Goal: Task Accomplishment & Management: Manage account settings

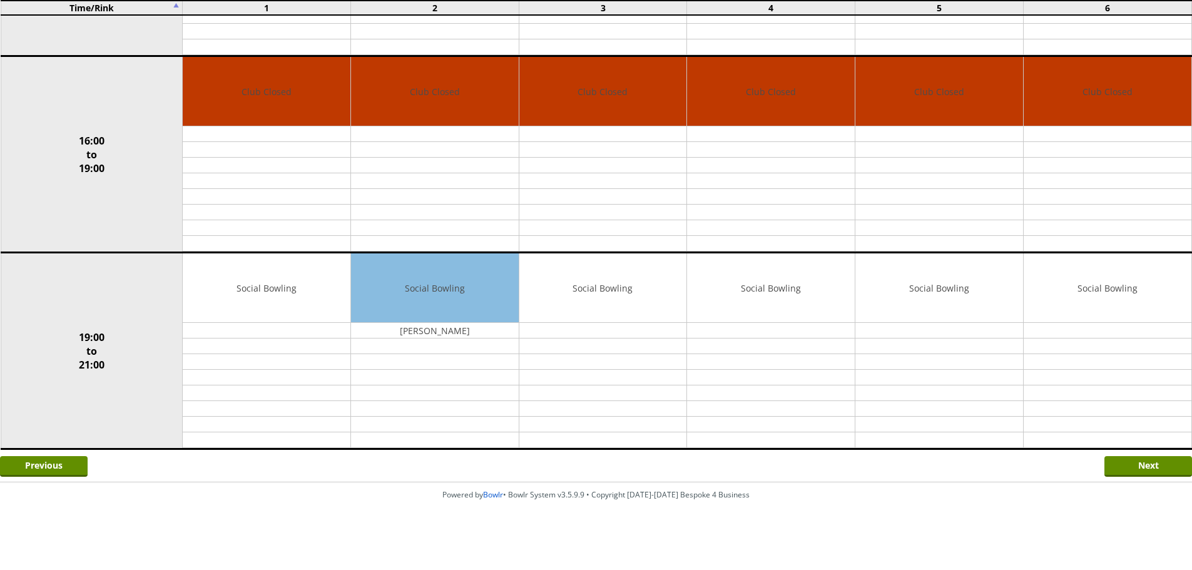
scroll to position [896, 0]
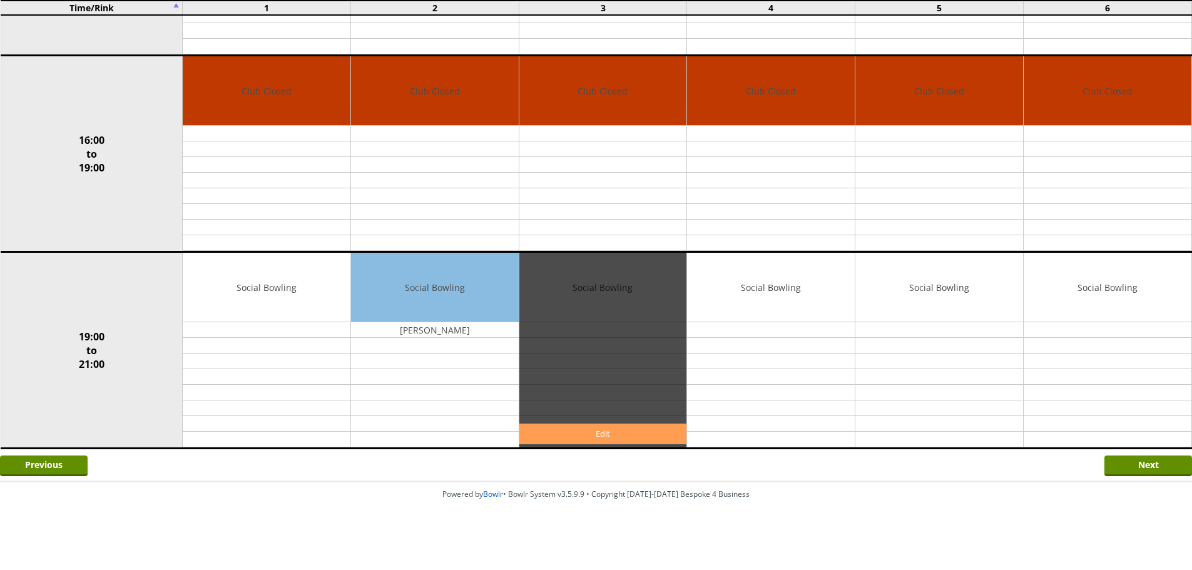
click at [614, 435] on link "Edit" at bounding box center [603, 434] width 168 height 21
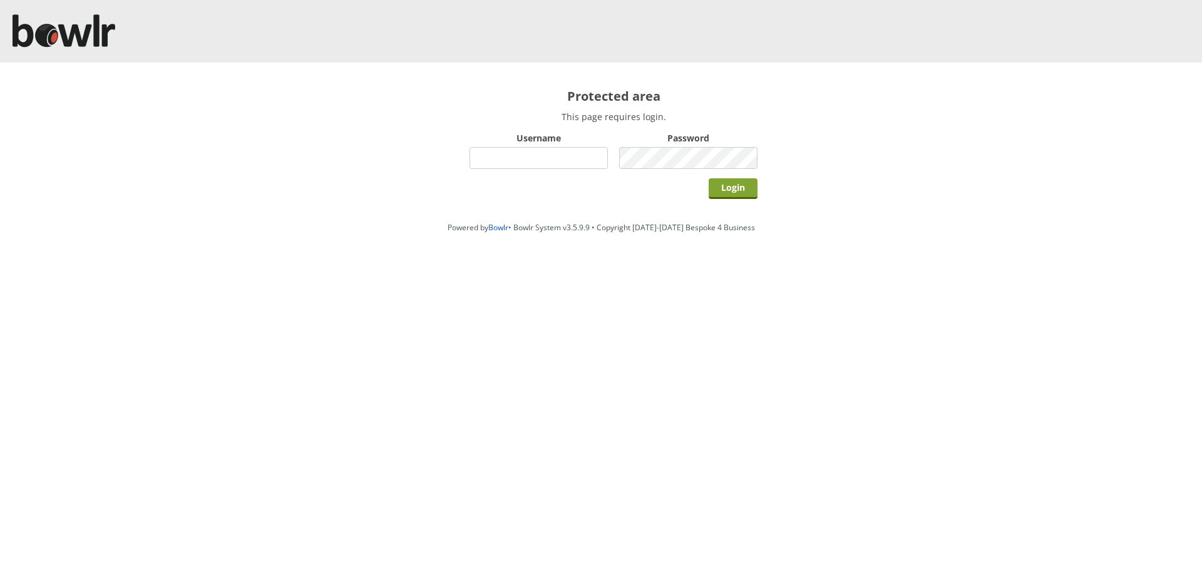
type input "hornseaindoorbowlsclub"
drag, startPoint x: 744, startPoint y: 187, endPoint x: 732, endPoint y: 197, distance: 15.6
click at [743, 187] on input "Login" at bounding box center [732, 188] width 49 height 21
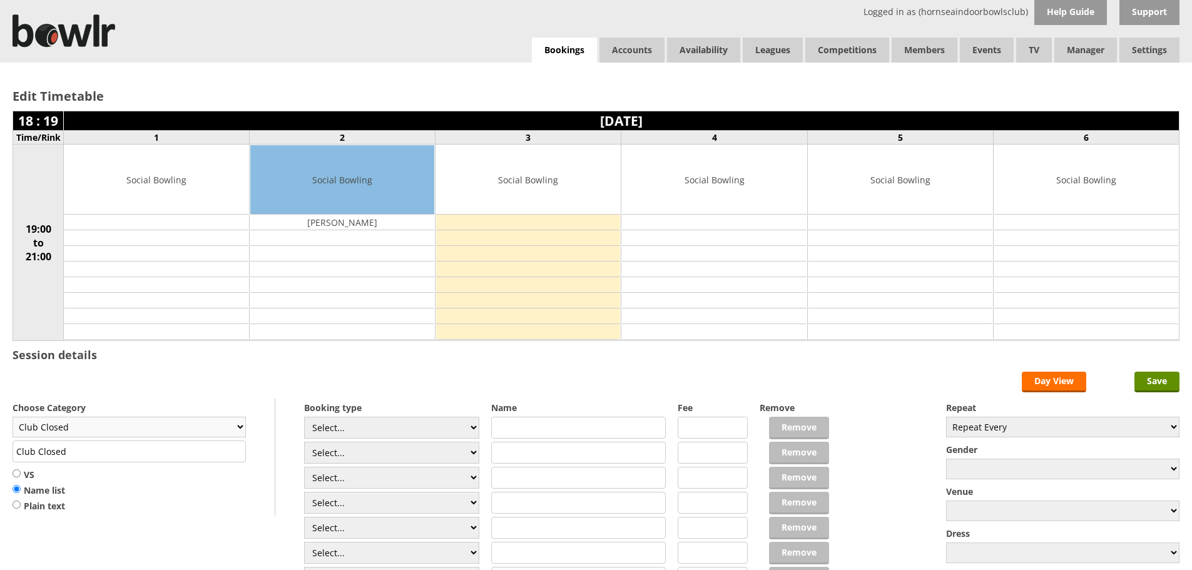
click at [240, 426] on select "Club Closed Singles League Triples League Pairs League Friendly Social Bowling …" at bounding box center [129, 427] width 233 height 21
select select "119"
click at [13, 417] on select "Club Closed Singles League Triples League Pairs League Friendly Social Bowling …" at bounding box center [129, 427] width 233 height 21
type input "Social Bowling"
click at [474, 429] on select "Select... Club Competition (Member) Club Competition (Visitor) National (Member…" at bounding box center [391, 428] width 175 height 22
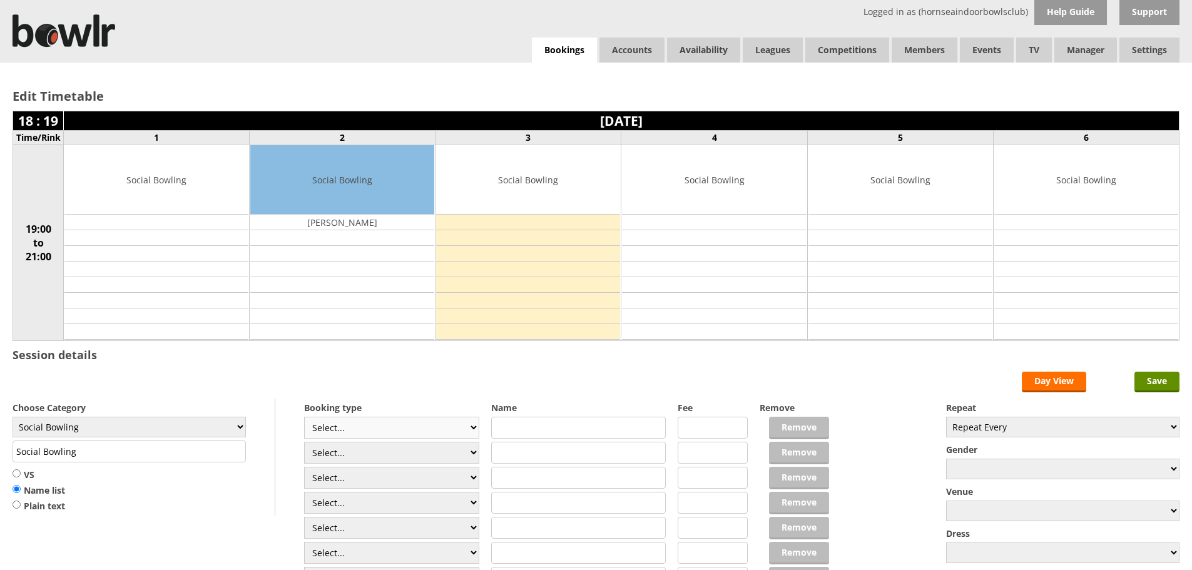
select select "1_54"
click at [304, 417] on select "Select... Club Competition (Member) Club Competition (Visitor) National (Member…" at bounding box center [391, 428] width 175 height 22
type input "3.0000"
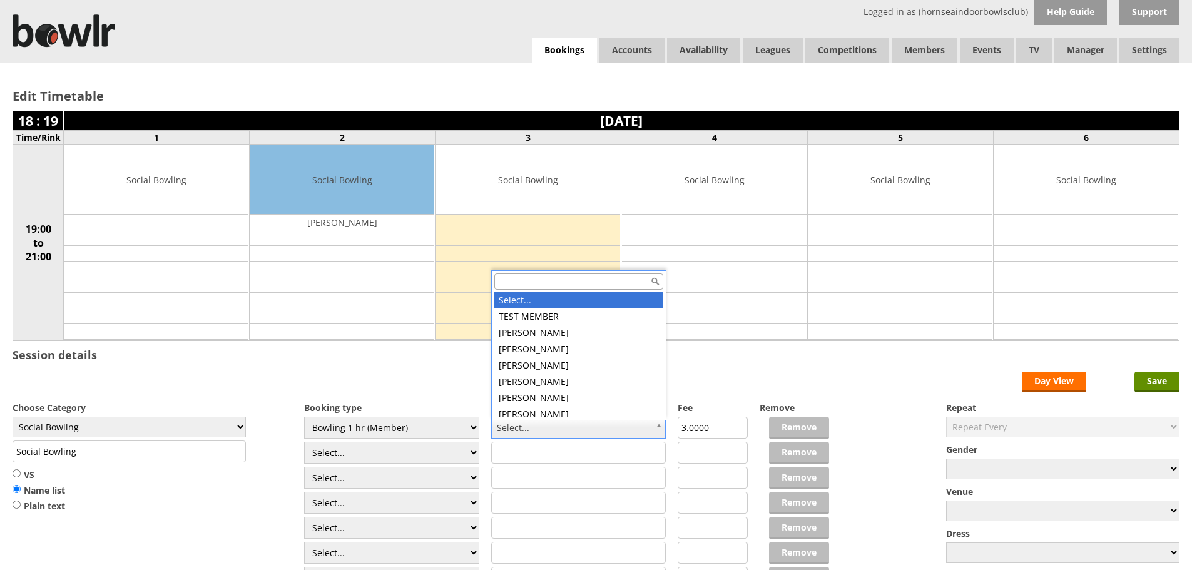
click at [518, 283] on input "text" at bounding box center [578, 281] width 169 height 16
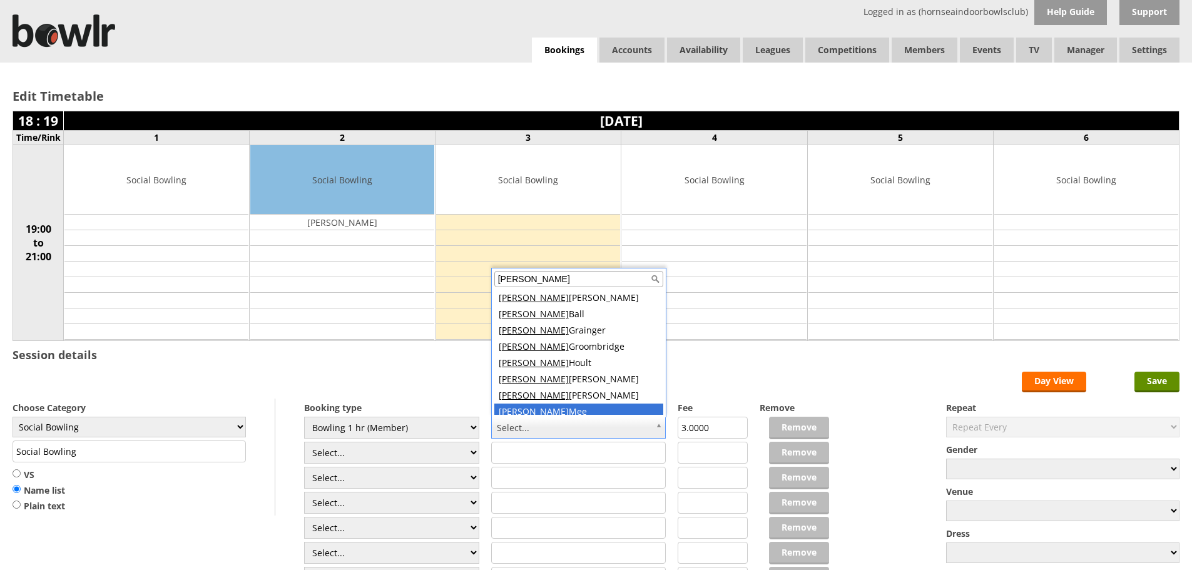
scroll to position [5, 0]
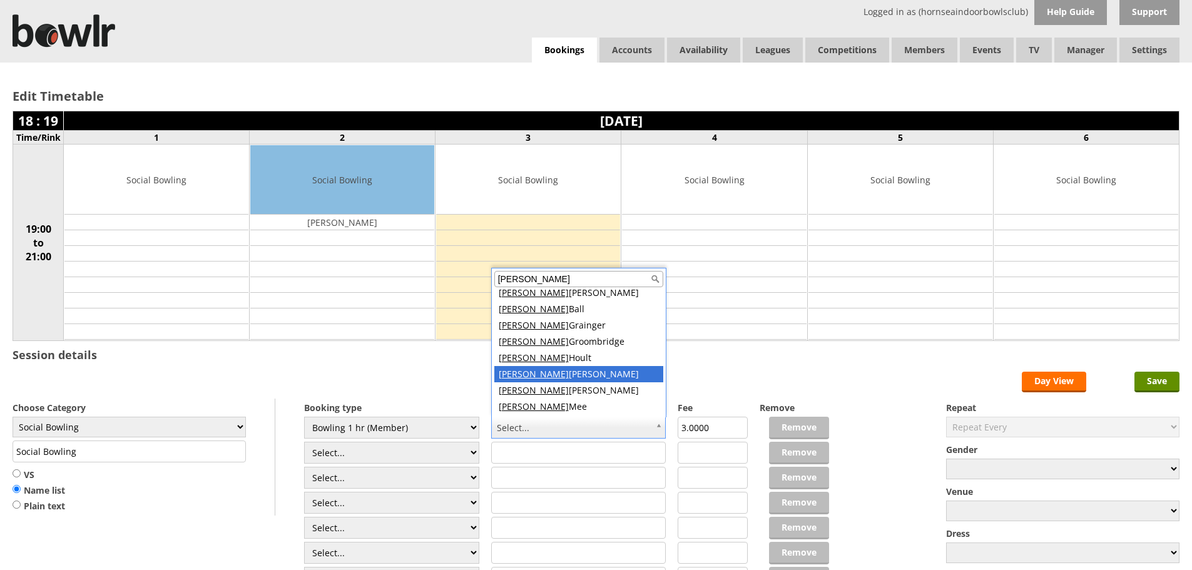
type input "david"
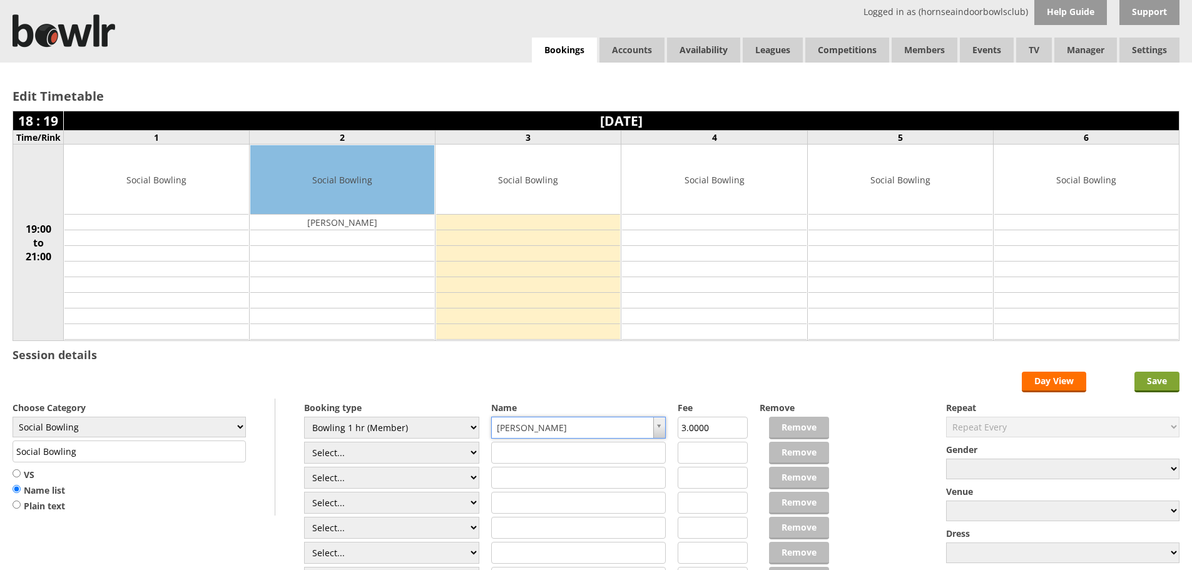
click at [1155, 381] on input "Save" at bounding box center [1157, 382] width 45 height 21
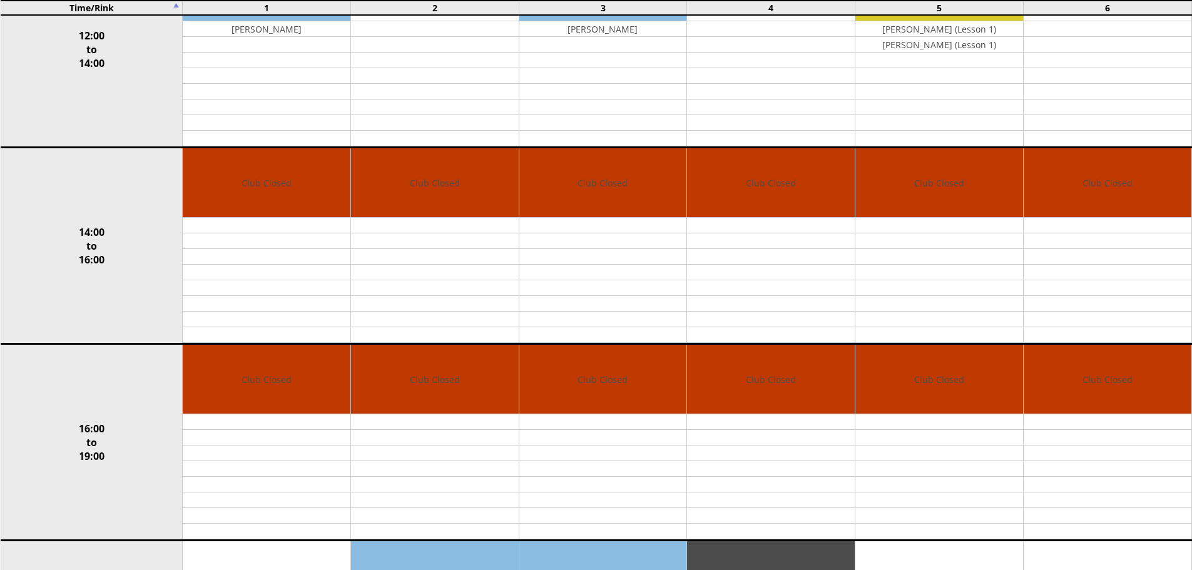
scroll to position [814, 0]
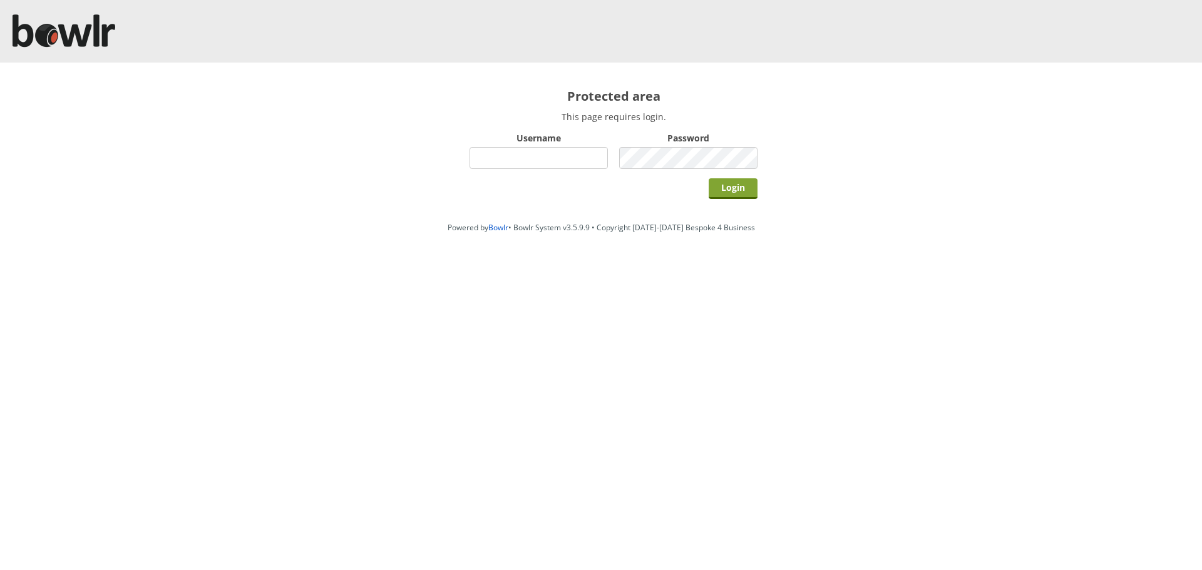
type input "hornseaindoorbowlsclub"
click at [743, 191] on input "Login" at bounding box center [732, 188] width 49 height 21
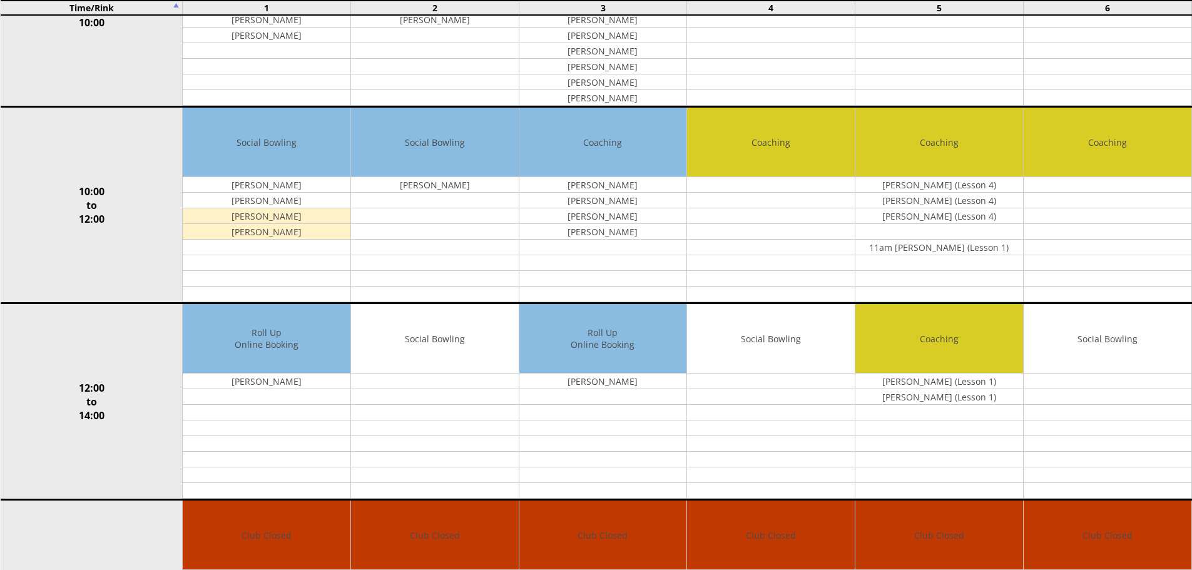
scroll to position [250, 0]
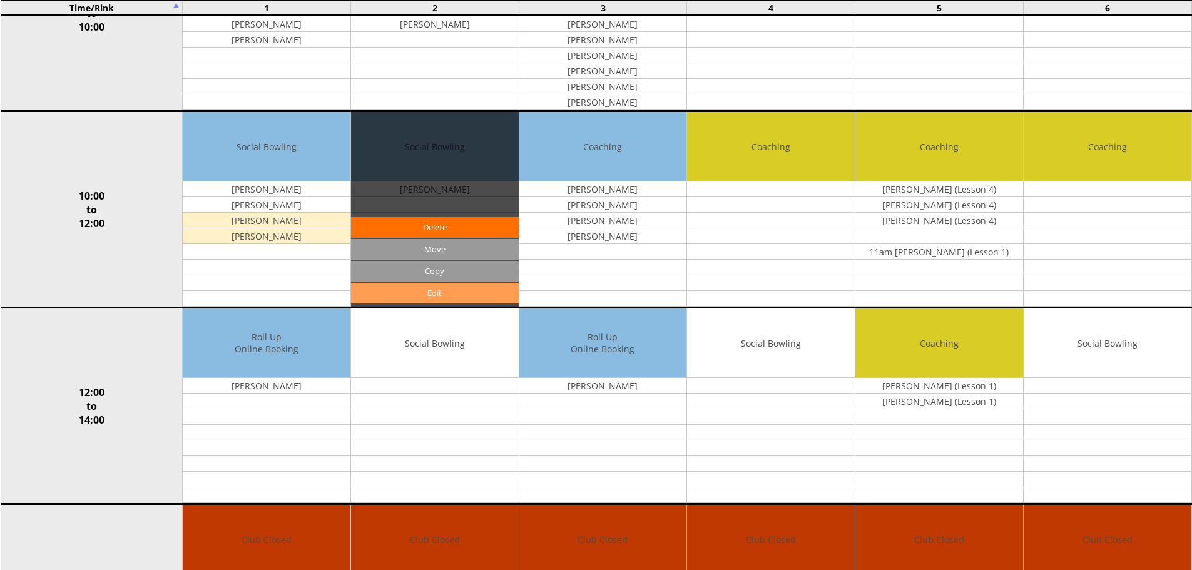
click at [488, 294] on link "Edit" at bounding box center [435, 293] width 168 height 21
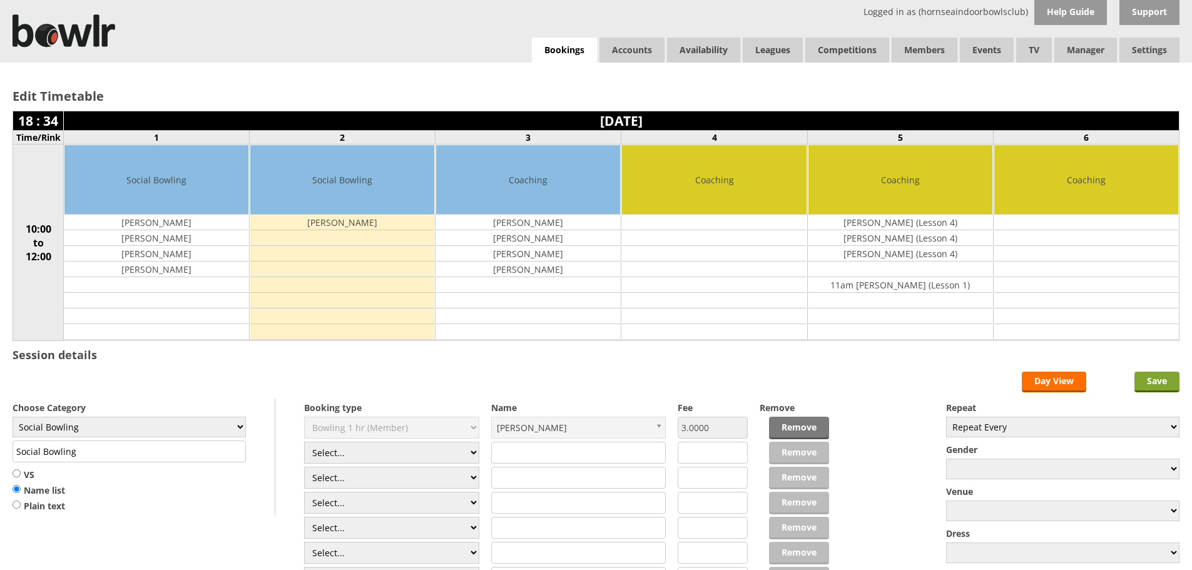
click at [1166, 386] on input "Save" at bounding box center [1157, 382] width 45 height 21
